Goal: Task Accomplishment & Management: Manage account settings

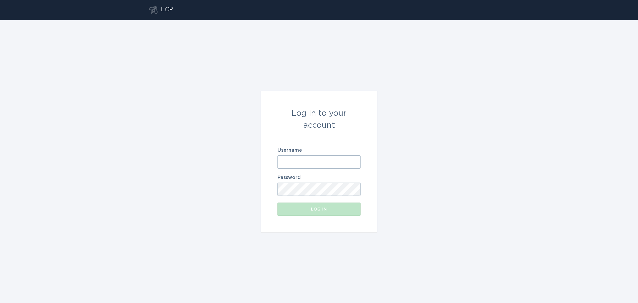
click at [310, 166] on input "Username" at bounding box center [318, 161] width 83 height 13
click at [310, 160] on input "Username" at bounding box center [318, 161] width 83 height 13
paste input "[EMAIL_ADDRESS][DOMAIN_NAME]"
type input "[EMAIL_ADDRESS][DOMAIN_NAME]"
click at [319, 211] on div "Log in" at bounding box center [319, 209] width 76 height 4
